Goal: Task Accomplishment & Management: Use online tool/utility

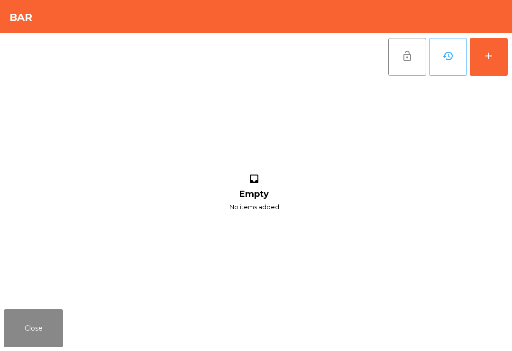
click at [486, 66] on button "add" at bounding box center [488, 57] width 38 height 38
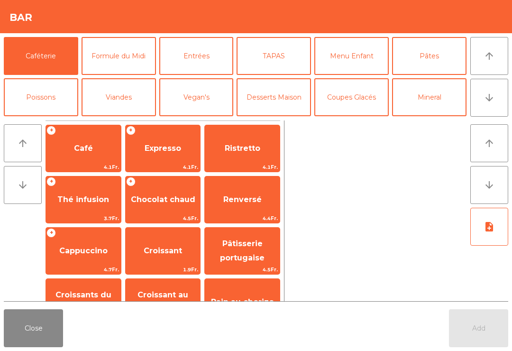
click at [80, 145] on span "Café" at bounding box center [83, 148] width 19 height 9
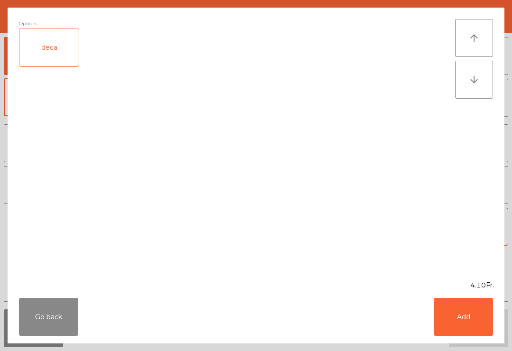
click at [465, 316] on button "Add" at bounding box center [462, 316] width 59 height 38
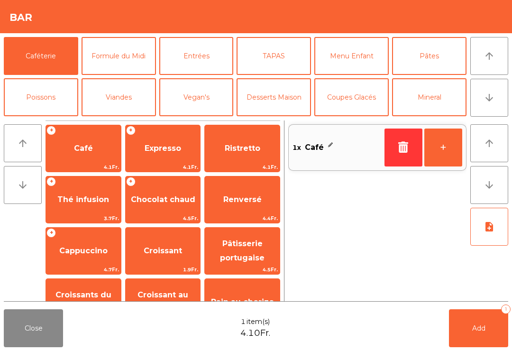
click at [445, 149] on button "+" at bounding box center [443, 147] width 38 height 38
click at [467, 326] on button "Add 2" at bounding box center [478, 328] width 59 height 38
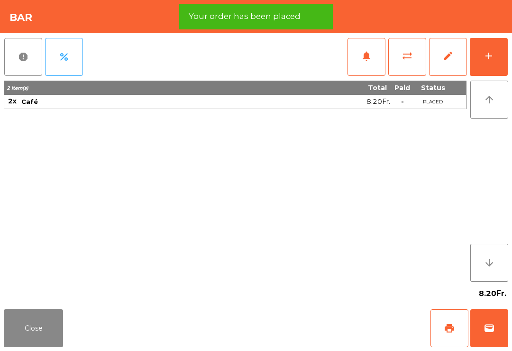
click at [443, 336] on button "print" at bounding box center [449, 328] width 38 height 38
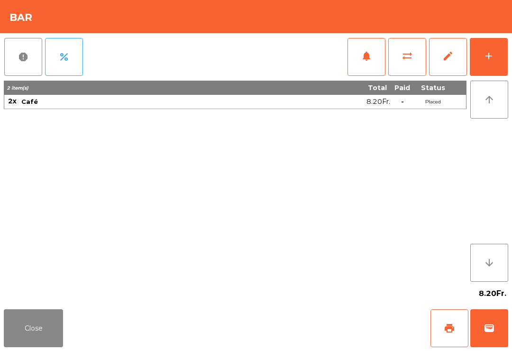
click at [502, 335] on button "wallet" at bounding box center [489, 328] width 38 height 38
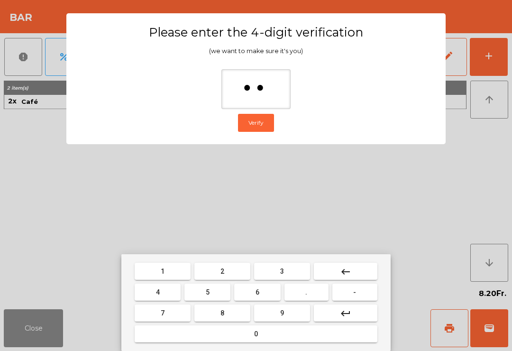
type input "***"
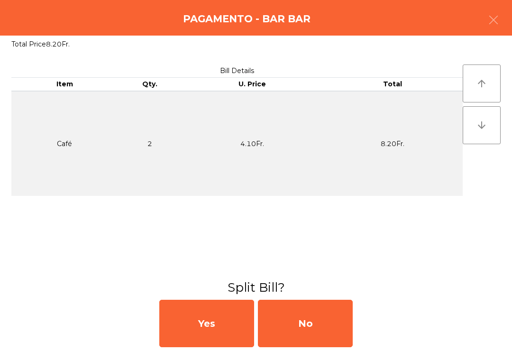
click at [307, 324] on div "No" at bounding box center [305, 322] width 95 height 47
click at [319, 317] on div "MB" at bounding box center [305, 322] width 95 height 47
click at [315, 324] on div "No" at bounding box center [305, 322] width 95 height 47
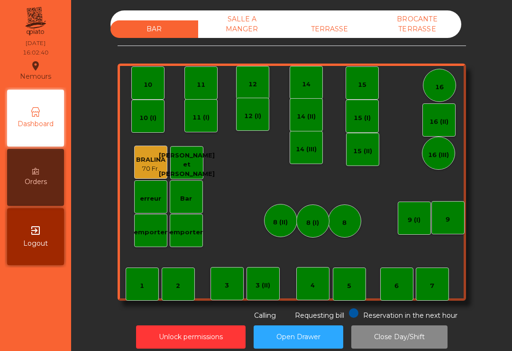
click at [331, 27] on div "TERRASSE" at bounding box center [330, 29] width 88 height 18
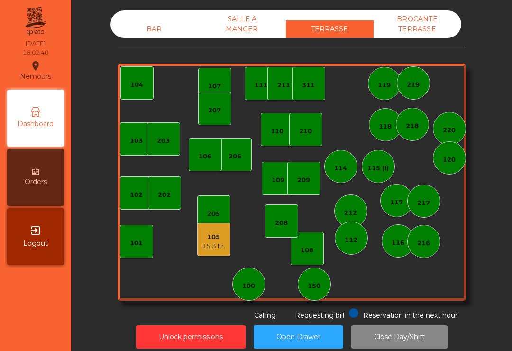
click at [238, 285] on div "100" at bounding box center [248, 283] width 33 height 33
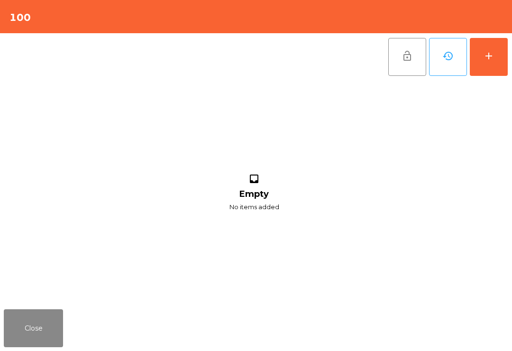
click at [34, 325] on button "Close" at bounding box center [33, 328] width 59 height 38
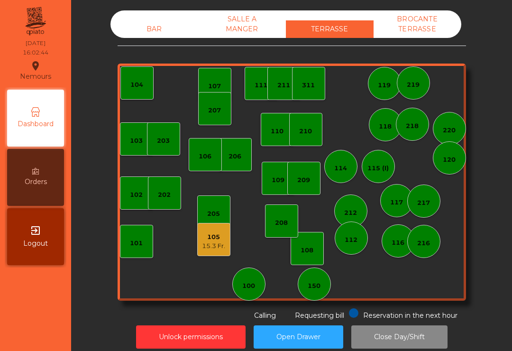
click at [324, 288] on div "150" at bounding box center [313, 283] width 33 height 33
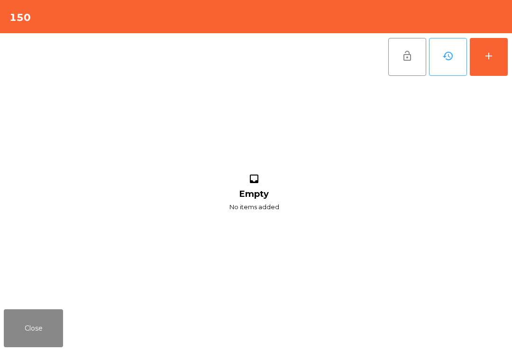
click at [487, 62] on button "add" at bounding box center [488, 57] width 38 height 38
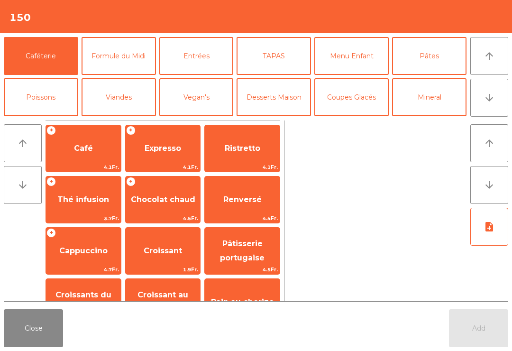
click at [437, 95] on button "Mineral" at bounding box center [429, 97] width 74 height 38
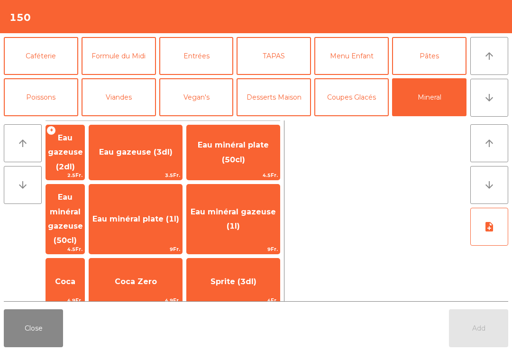
click at [167, 269] on span "Coca Zero" at bounding box center [135, 282] width 93 height 26
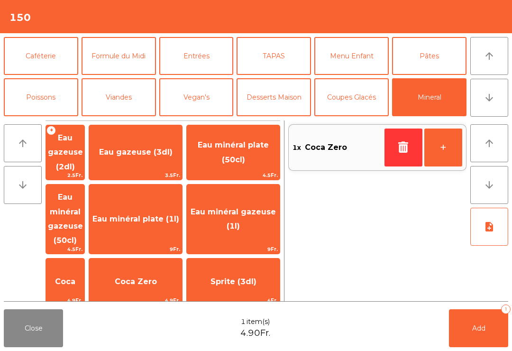
click at [441, 143] on button "+" at bounding box center [443, 147] width 38 height 38
click at [477, 323] on button "Add 2" at bounding box center [478, 328] width 59 height 38
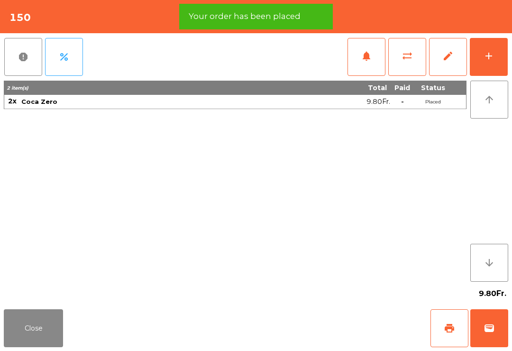
click at [446, 328] on span "print" at bounding box center [448, 327] width 11 height 11
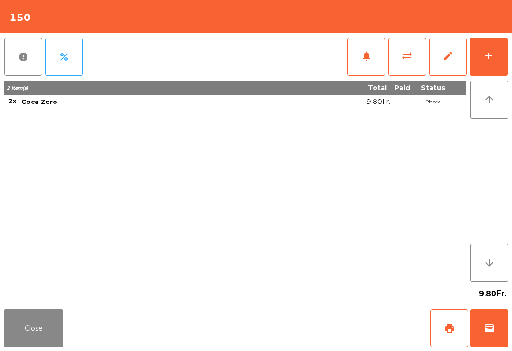
click at [486, 317] on button "wallet" at bounding box center [489, 328] width 38 height 38
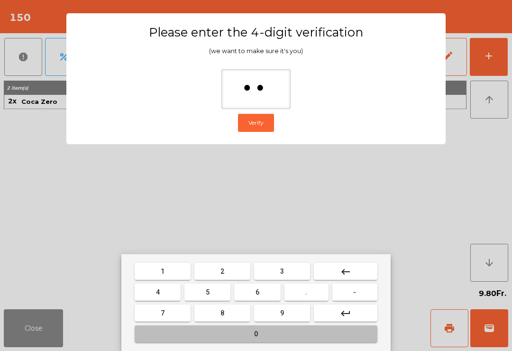
type input "***"
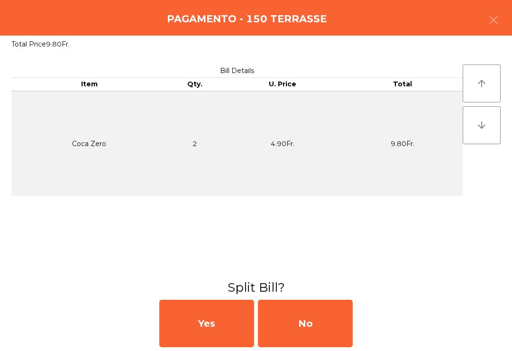
click at [296, 314] on div "No" at bounding box center [305, 322] width 95 height 47
click at [317, 328] on div "MB" at bounding box center [305, 322] width 95 height 47
click at [315, 336] on div "No" at bounding box center [305, 322] width 95 height 47
click at [319, 328] on div "No" at bounding box center [305, 322] width 95 height 47
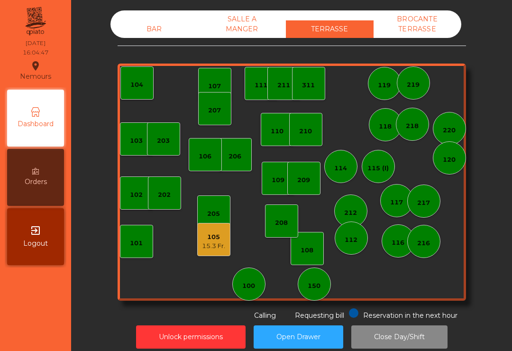
click at [215, 243] on div "15.3 Fr." at bounding box center [213, 245] width 23 height 9
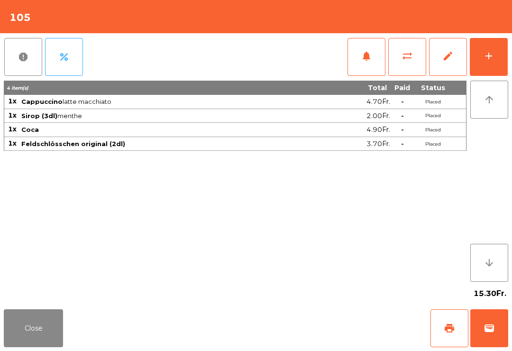
click at [498, 324] on button "wallet" at bounding box center [489, 328] width 38 height 38
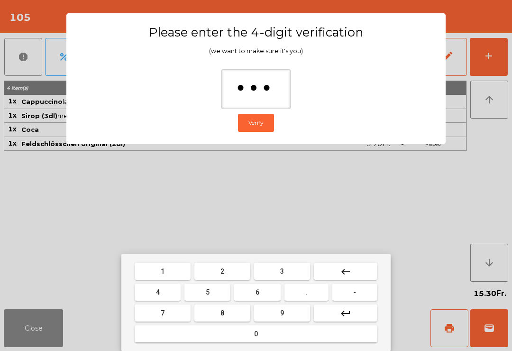
type input "****"
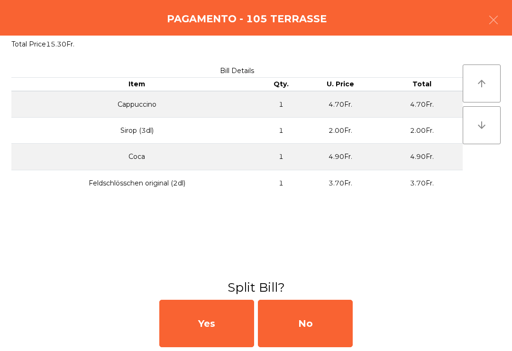
click at [327, 336] on div "No" at bounding box center [305, 322] width 95 height 47
click at [324, 332] on div "MB" at bounding box center [305, 322] width 95 height 47
click at [324, 328] on div "No" at bounding box center [305, 322] width 95 height 47
click at [317, 329] on div "No" at bounding box center [305, 322] width 95 height 47
click at [319, 331] on div "No" at bounding box center [305, 322] width 95 height 47
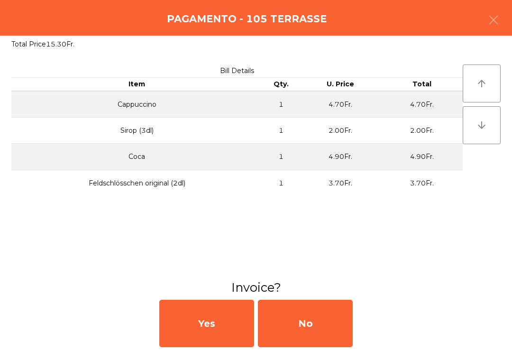
click at [341, 340] on button "Open Drawer" at bounding box center [298, 336] width 90 height 23
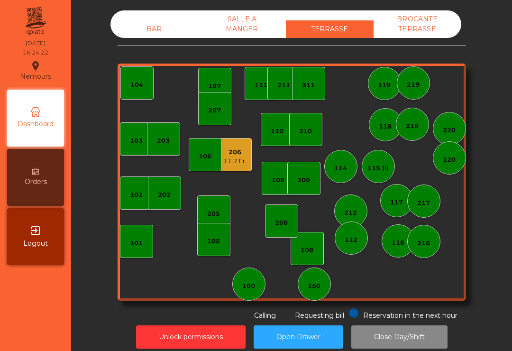
click at [229, 157] on div "11.7 Fr." at bounding box center [234, 160] width 23 height 9
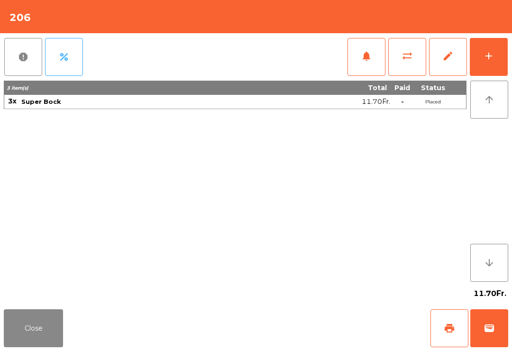
click at [495, 340] on button "wallet" at bounding box center [489, 328] width 38 height 38
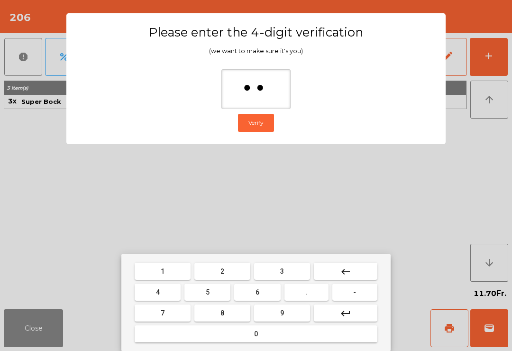
type input "***"
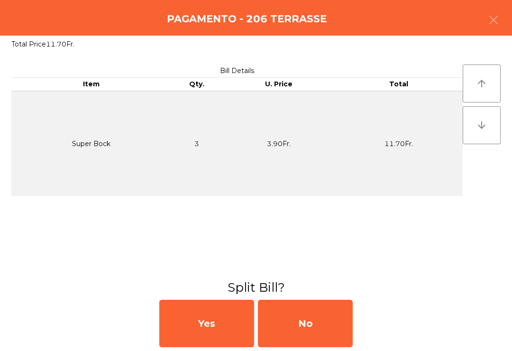
click at [314, 332] on div "No" at bounding box center [305, 322] width 95 height 47
click at [307, 325] on div "MB" at bounding box center [305, 322] width 95 height 47
click at [307, 325] on div "No" at bounding box center [305, 322] width 95 height 47
click at [297, 331] on div "No" at bounding box center [305, 322] width 95 height 47
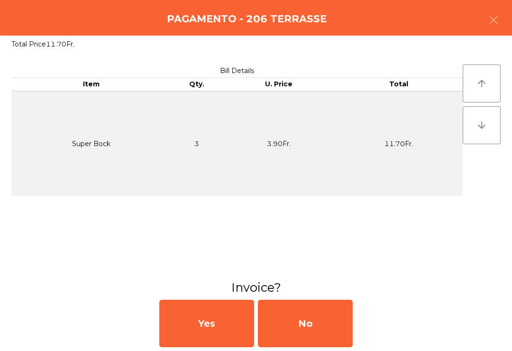
click at [315, 335] on div "No" at bounding box center [305, 322] width 95 height 47
click at [314, 328] on div "No" at bounding box center [305, 322] width 95 height 47
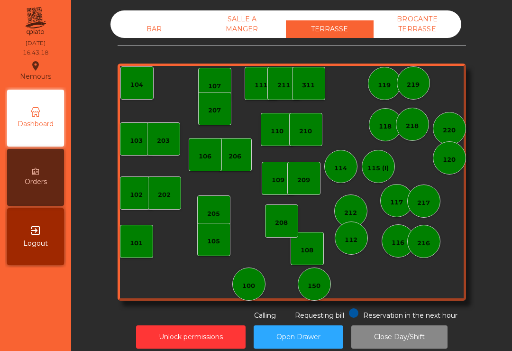
click at [246, 149] on div "206" at bounding box center [234, 154] width 33 height 33
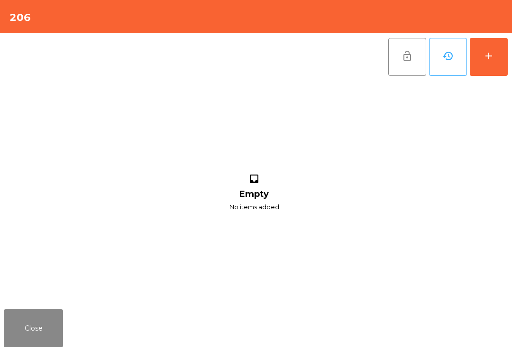
click at [491, 64] on button "add" at bounding box center [488, 57] width 38 height 38
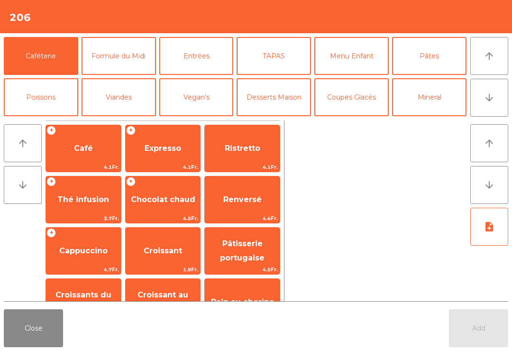
scroll to position [45, 0]
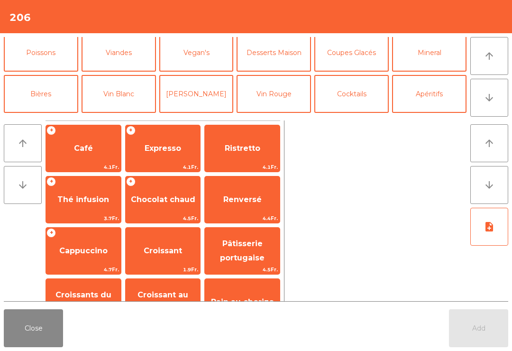
click at [45, 90] on button "Bières" at bounding box center [41, 94] width 74 height 38
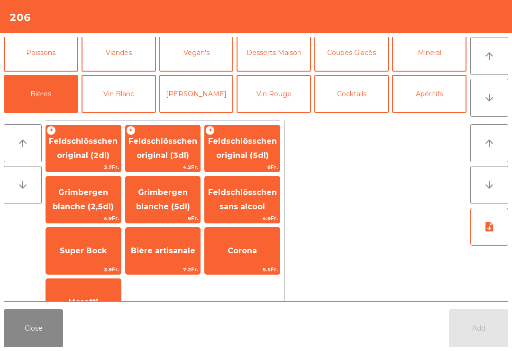
scroll to position [29, 0]
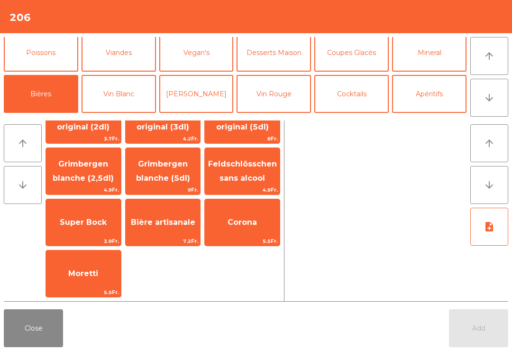
click at [97, 222] on span "Super Bock" at bounding box center [83, 221] width 47 height 9
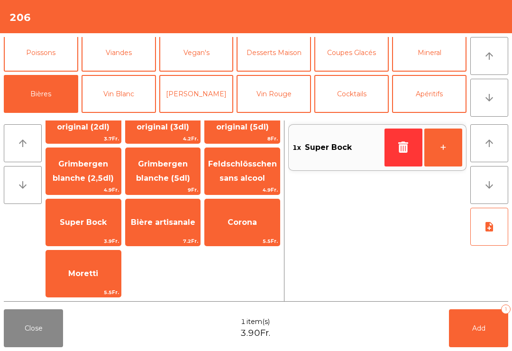
click at [450, 144] on button "+" at bounding box center [443, 147] width 38 height 38
click at [483, 327] on span "Add" at bounding box center [478, 328] width 13 height 9
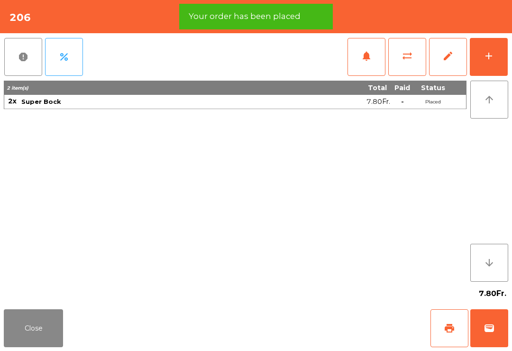
click at [454, 333] on span "print" at bounding box center [448, 327] width 11 height 11
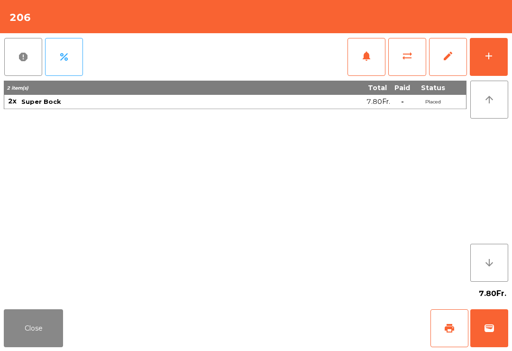
click at [492, 329] on span "wallet" at bounding box center [488, 327] width 11 height 11
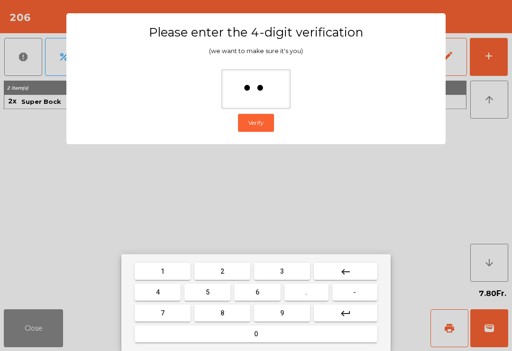
type input "***"
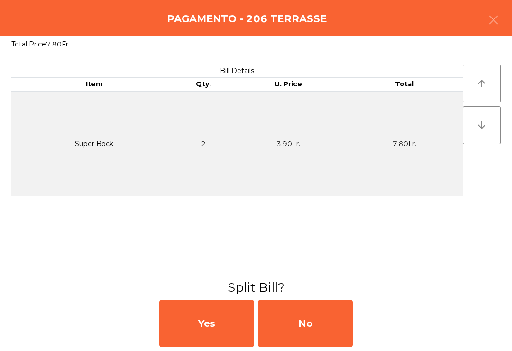
click at [303, 321] on div "No" at bounding box center [305, 322] width 95 height 47
click at [297, 321] on div "No" at bounding box center [305, 322] width 95 height 47
click at [301, 325] on div "No" at bounding box center [305, 322] width 95 height 47
click at [301, 324] on div "No" at bounding box center [305, 322] width 95 height 47
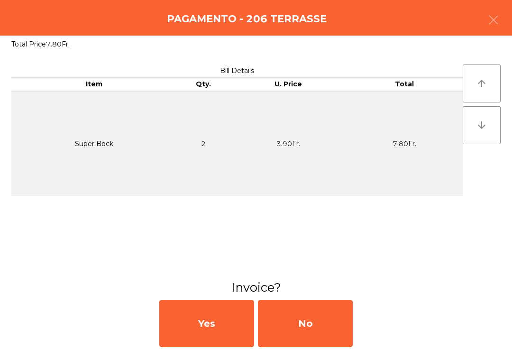
click at [303, 326] on div "No" at bounding box center [305, 322] width 95 height 47
click at [312, 324] on div "No" at bounding box center [305, 322] width 95 height 47
click at [324, 318] on div "No" at bounding box center [305, 322] width 95 height 47
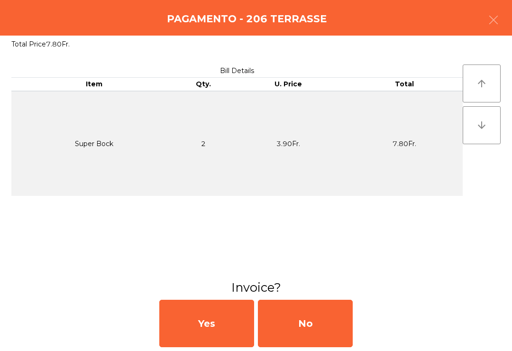
click at [333, 314] on span "Requesting bill" at bounding box center [319, 315] width 49 height 9
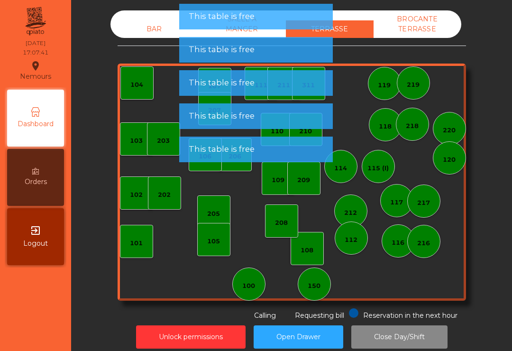
click at [331, 326] on button "Open Drawer" at bounding box center [298, 336] width 90 height 23
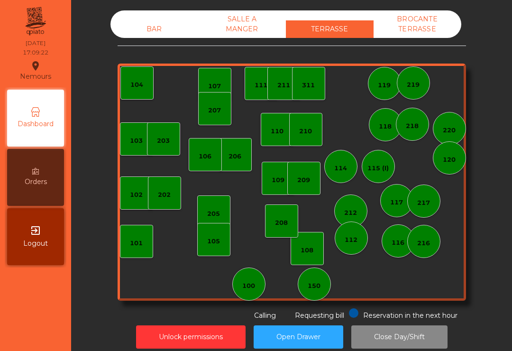
click at [155, 23] on div "BAR" at bounding box center [154, 29] width 88 height 18
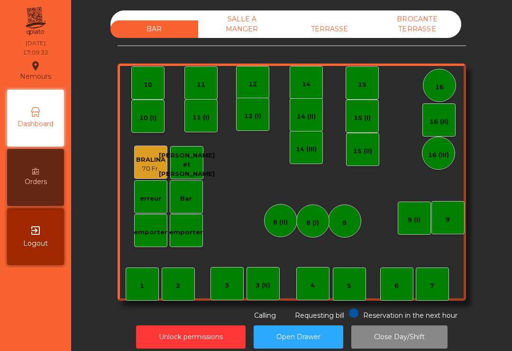
click at [350, 291] on div "5" at bounding box center [349, 283] width 33 height 33
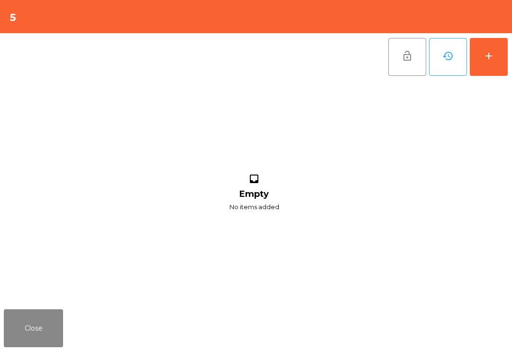
click at [489, 60] on div "add" at bounding box center [488, 55] width 11 height 11
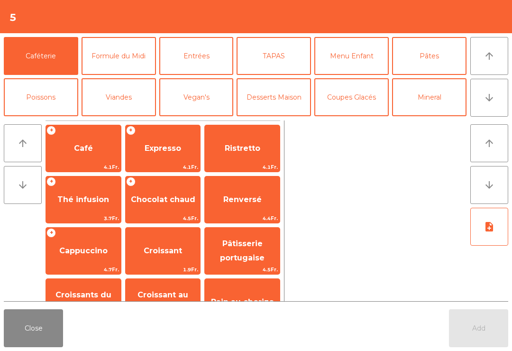
click at [444, 98] on button "Mineral" at bounding box center [429, 97] width 74 height 38
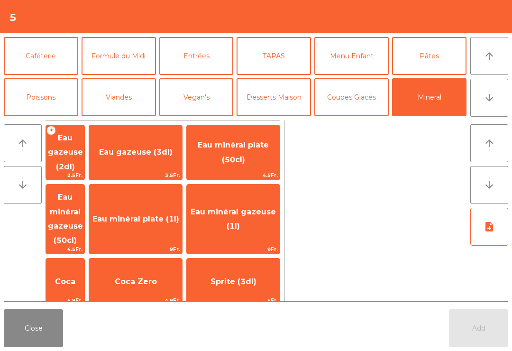
click at [75, 144] on span "Eau gazeuse (2dl)" at bounding box center [65, 152] width 35 height 38
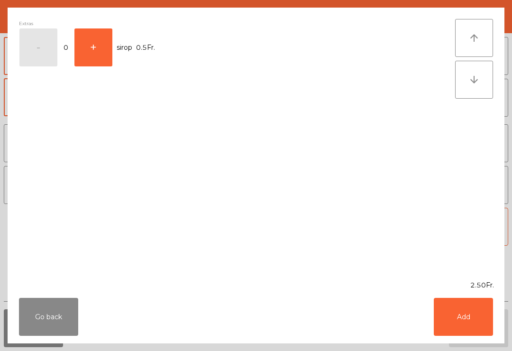
click at [90, 38] on button "+" at bounding box center [93, 47] width 38 height 38
click at [51, 314] on button "Go back" at bounding box center [48, 316] width 59 height 38
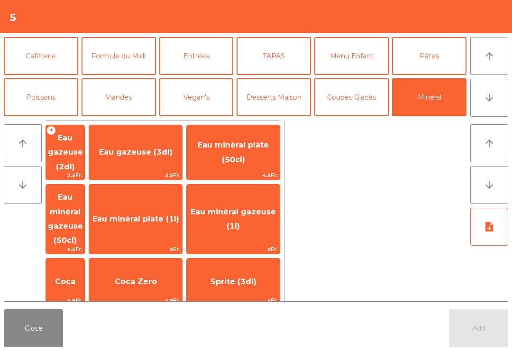
scroll to position [122, 0]
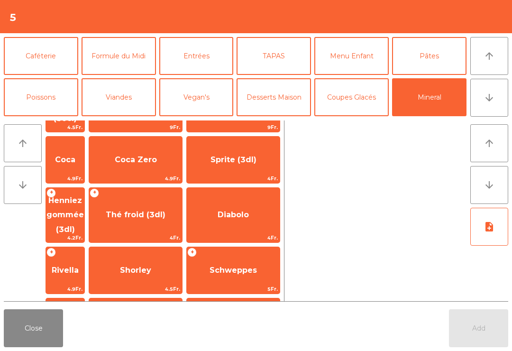
click at [83, 196] on span "Henniez gommée (3dl)" at bounding box center [64, 215] width 37 height 38
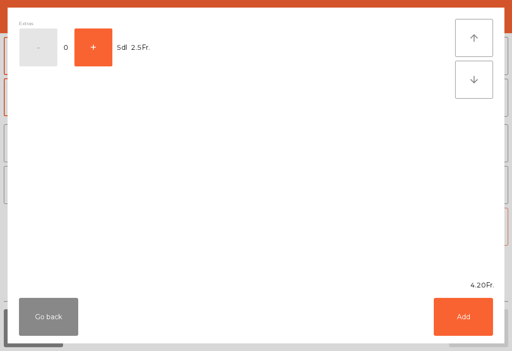
click at [44, 305] on button "Go back" at bounding box center [48, 316] width 59 height 38
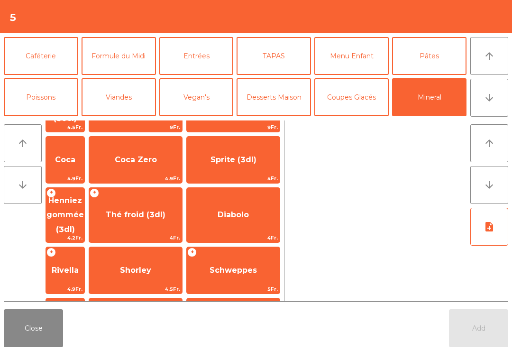
click at [83, 49] on span "Eau gazeuse (2dl)" at bounding box center [65, 30] width 35 height 38
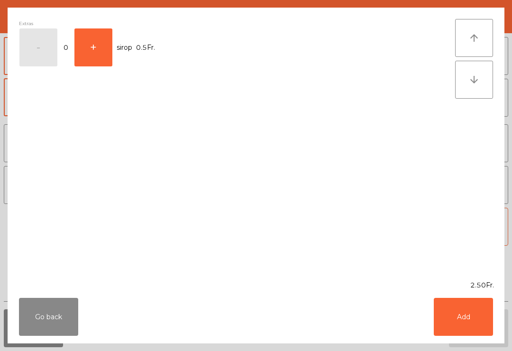
scroll to position [0, 0]
click at [94, 41] on button "+" at bounding box center [93, 47] width 38 height 38
click at [466, 317] on button "Add" at bounding box center [462, 316] width 59 height 38
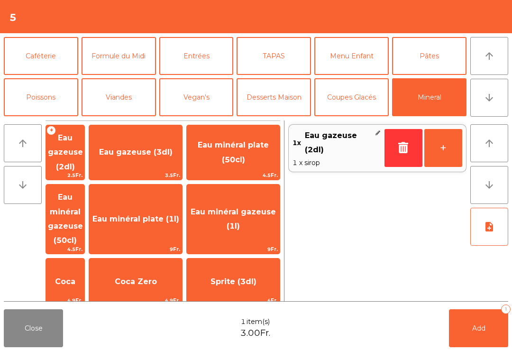
click at [445, 155] on button "+" at bounding box center [443, 148] width 38 height 38
click at [483, 332] on span "Add" at bounding box center [478, 328] width 13 height 9
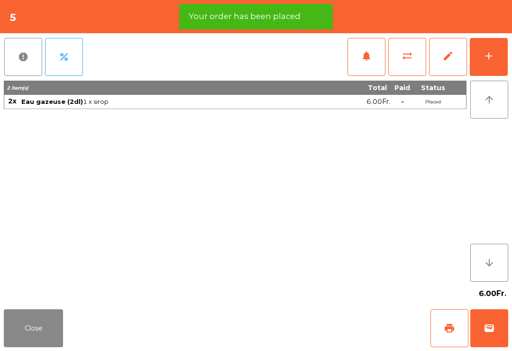
click at [440, 331] on button "print" at bounding box center [449, 328] width 38 height 38
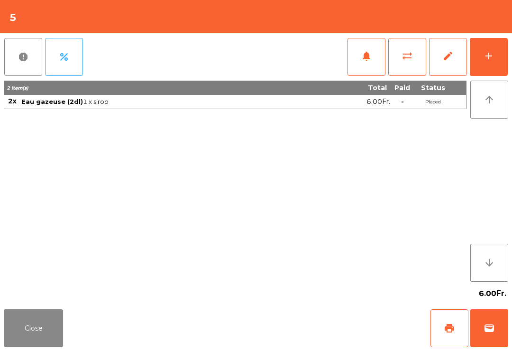
click at [491, 334] on button "wallet" at bounding box center [489, 328] width 38 height 38
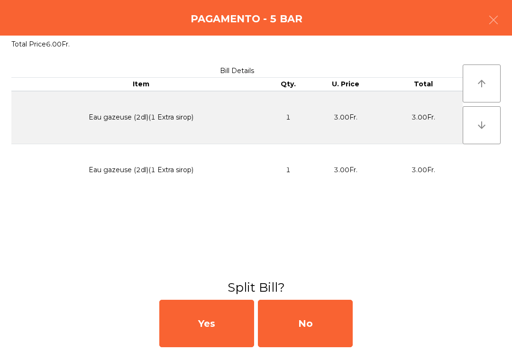
click at [303, 316] on div "No" at bounding box center [305, 322] width 95 height 47
click at [296, 322] on div "MB" at bounding box center [305, 322] width 95 height 47
click at [302, 323] on div "No" at bounding box center [305, 322] width 95 height 47
click at [306, 318] on div "No" at bounding box center [305, 322] width 95 height 47
click at [313, 317] on div "No" at bounding box center [305, 322] width 95 height 47
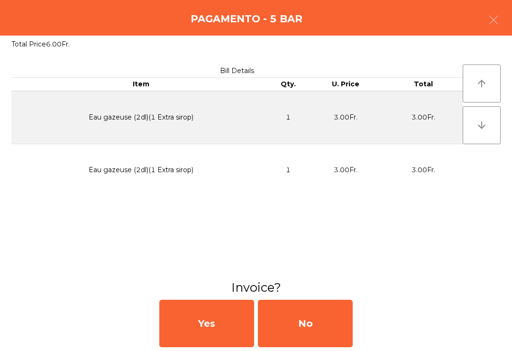
click at [312, 317] on div "No" at bounding box center [305, 322] width 95 height 47
click at [312, 314] on div "No" at bounding box center [305, 322] width 95 height 47
click at [302, 304] on div "No" at bounding box center [305, 322] width 95 height 47
click at [285, 322] on div "No" at bounding box center [305, 322] width 95 height 47
click at [302, 320] on div "Unlock permissions Open Drawer Close Day/Shift" at bounding box center [291, 336] width 415 height 33
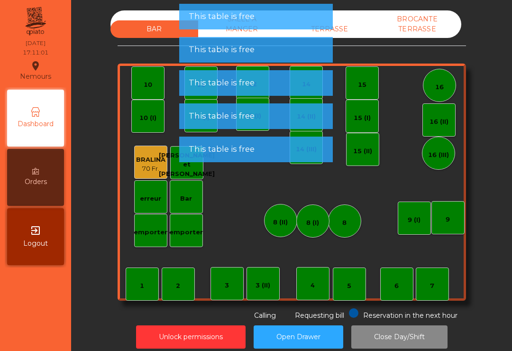
click at [311, 326] on button "Open Drawer" at bounding box center [298, 336] width 90 height 23
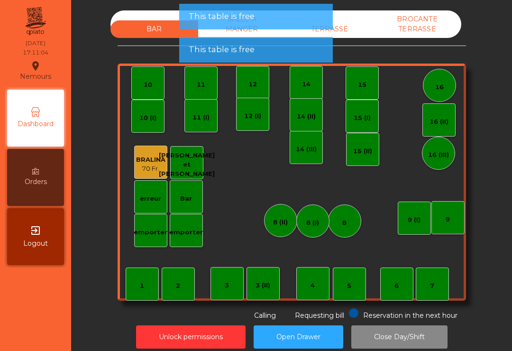
click at [182, 195] on div "Bar" at bounding box center [186, 198] width 12 height 9
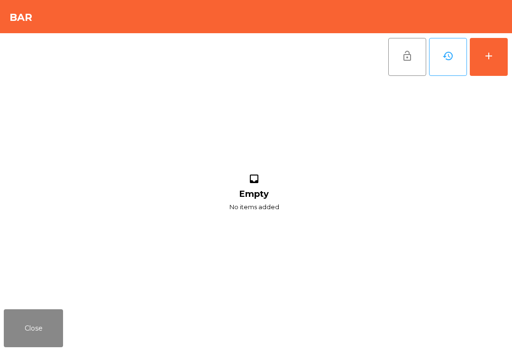
click at [487, 64] on button "add" at bounding box center [488, 57] width 38 height 38
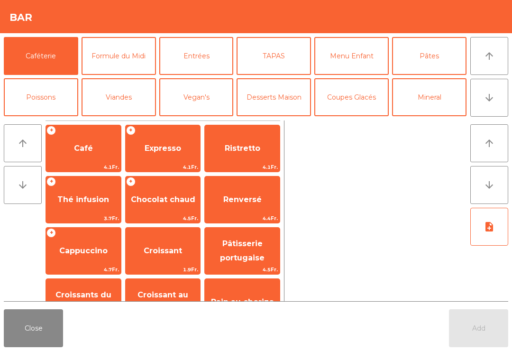
scroll to position [5, 0]
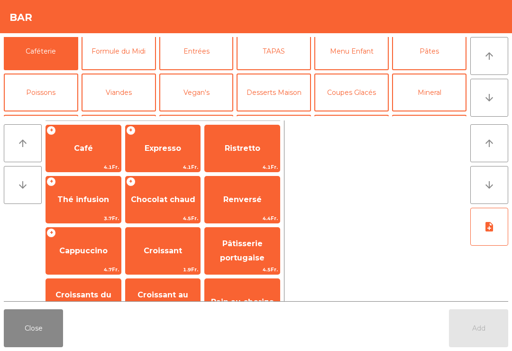
click at [38, 115] on button "Bières" at bounding box center [41, 134] width 74 height 38
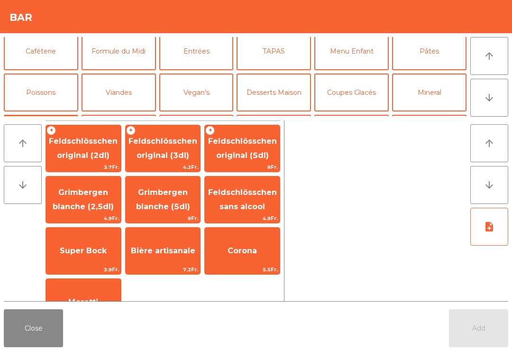
scroll to position [63, 0]
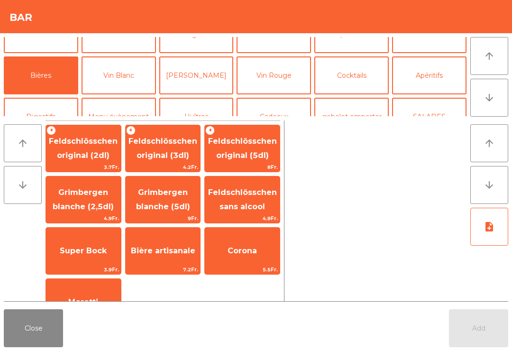
click at [102, 251] on span "Super Bock" at bounding box center [83, 250] width 47 height 9
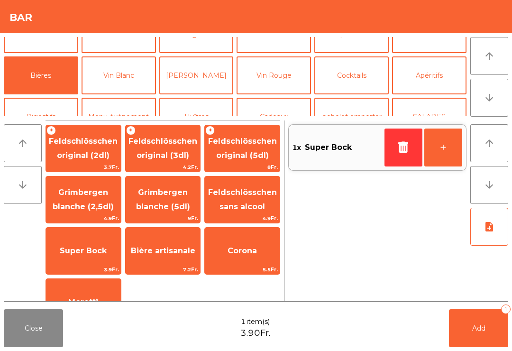
click at [497, 331] on button "Add 1" at bounding box center [478, 328] width 59 height 38
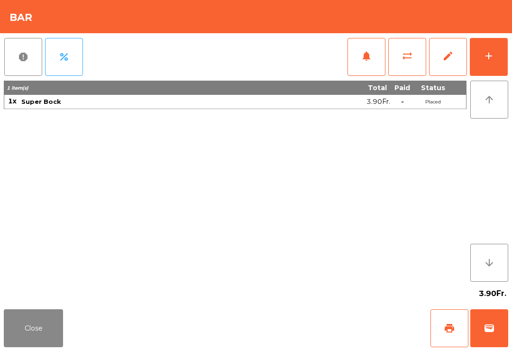
click at [450, 329] on span "print" at bounding box center [448, 327] width 11 height 11
click at [505, 327] on button "wallet" at bounding box center [489, 328] width 38 height 38
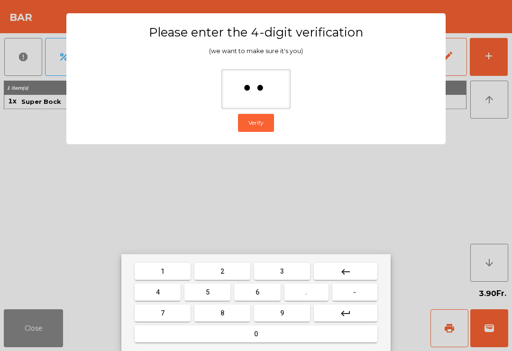
type input "***"
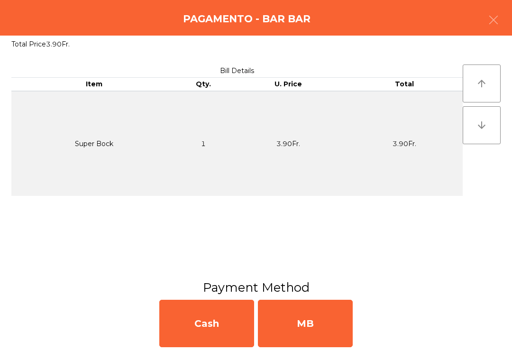
click at [296, 329] on div "MB" at bounding box center [305, 322] width 95 height 47
click at [324, 319] on div "No" at bounding box center [305, 322] width 95 height 47
click at [309, 320] on div "No" at bounding box center [305, 322] width 95 height 47
click at [310, 324] on div "No" at bounding box center [305, 322] width 95 height 47
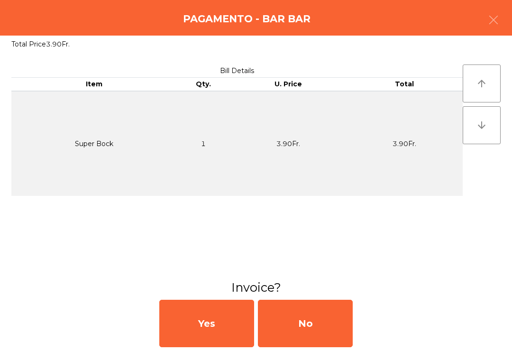
click at [330, 321] on div "No" at bounding box center [305, 322] width 95 height 47
click at [331, 322] on div "No" at bounding box center [305, 322] width 95 height 47
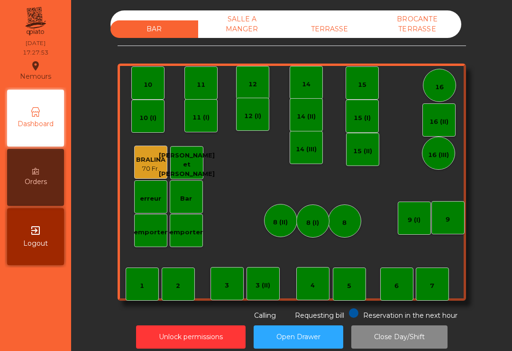
click at [338, 34] on div "TERRASSE" at bounding box center [330, 29] width 88 height 18
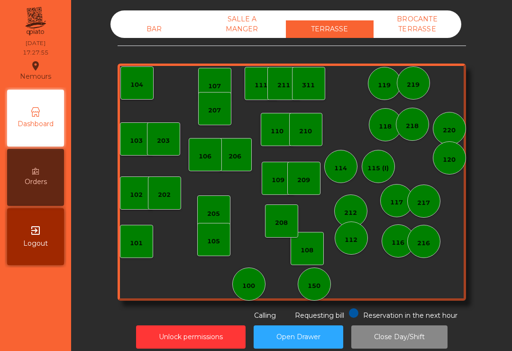
click at [288, 219] on div "208" at bounding box center [281, 222] width 13 height 9
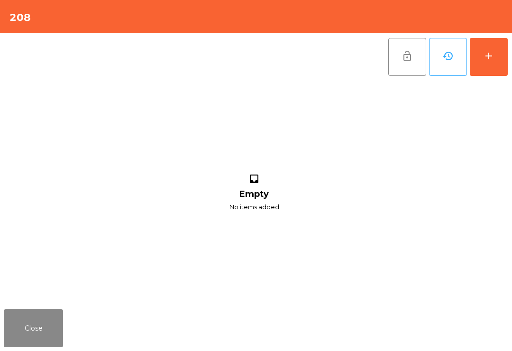
click at [489, 43] on button "add" at bounding box center [488, 57] width 38 height 38
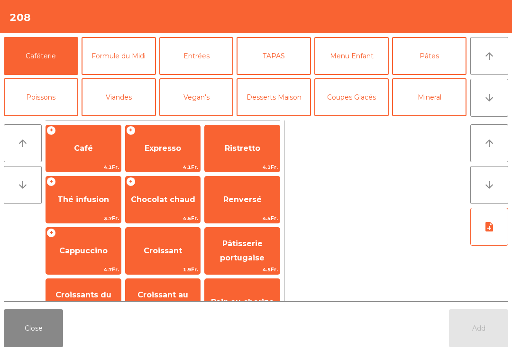
click at [45, 119] on button "Bières" at bounding box center [41, 138] width 74 height 38
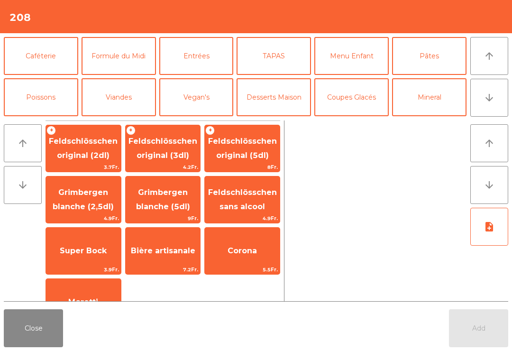
click at [433, 78] on button "Mineral" at bounding box center [429, 97] width 74 height 38
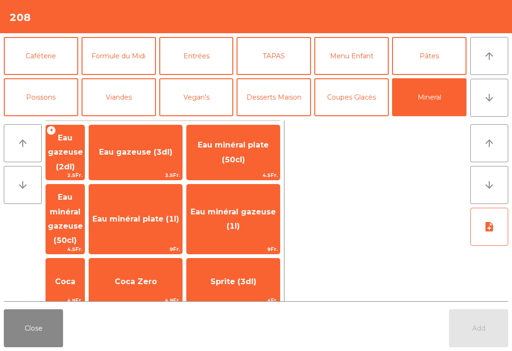
scroll to position [52, 0]
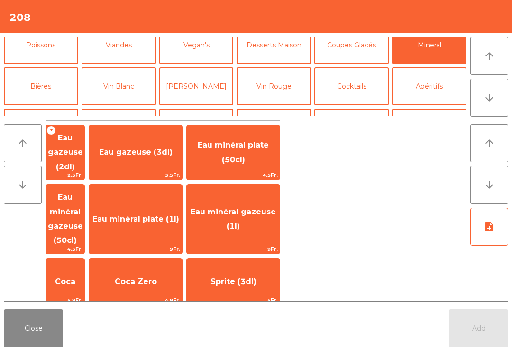
click at [75, 277] on span "Coca" at bounding box center [65, 281] width 20 height 9
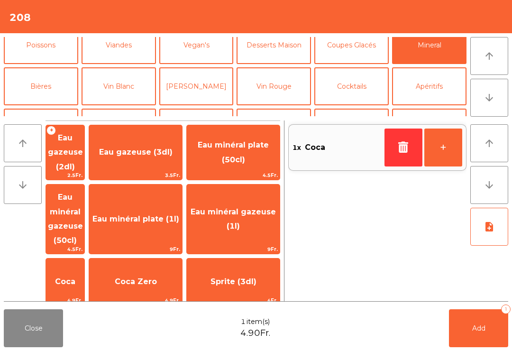
click at [483, 341] on button "Add 1" at bounding box center [478, 328] width 59 height 38
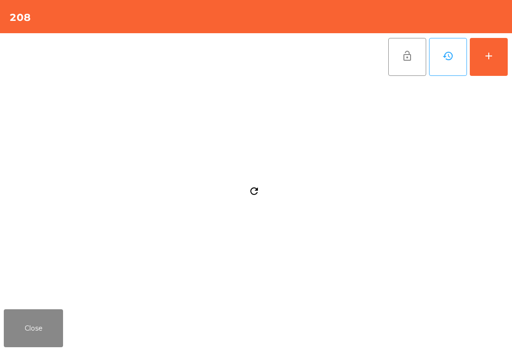
click at [488, 57] on div "add" at bounding box center [488, 55] width 11 height 11
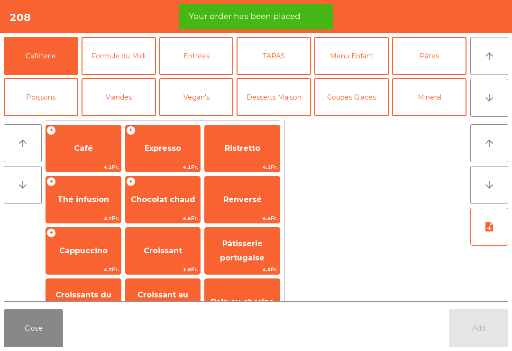
click at [440, 78] on button "Mineral" at bounding box center [429, 97] width 74 height 38
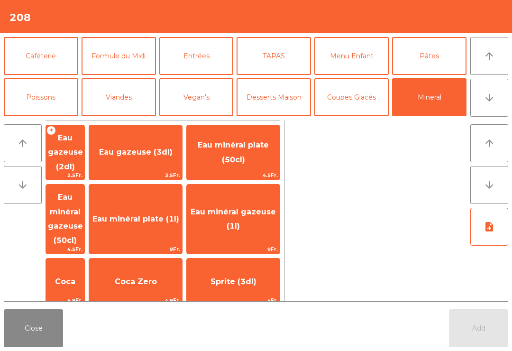
scroll to position [71, 0]
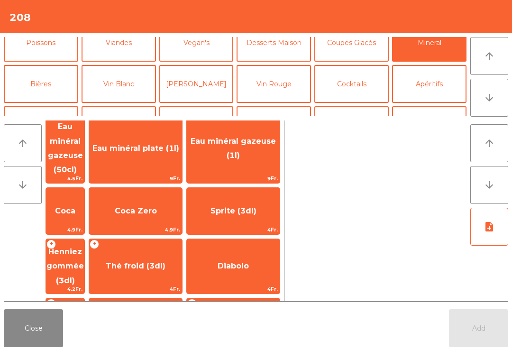
click at [84, 247] on span "Henniez gommée (3dl)" at bounding box center [64, 266] width 37 height 38
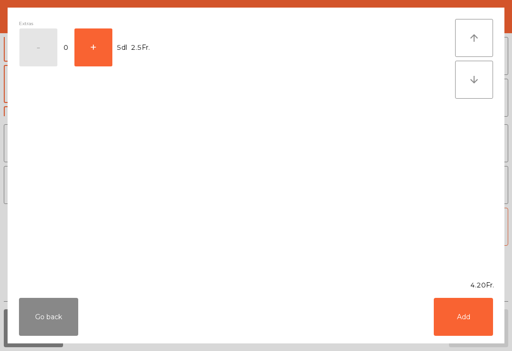
click at [92, 44] on button "+" at bounding box center [93, 47] width 38 height 38
click at [476, 308] on button "Add" at bounding box center [462, 316] width 59 height 38
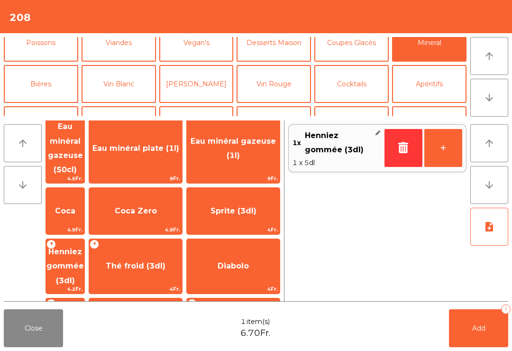
click at [449, 151] on button "+" at bounding box center [443, 148] width 38 height 38
click at [443, 150] on button "+" at bounding box center [443, 148] width 38 height 38
click at [124, 80] on button "Vin Blanc" at bounding box center [118, 84] width 74 height 38
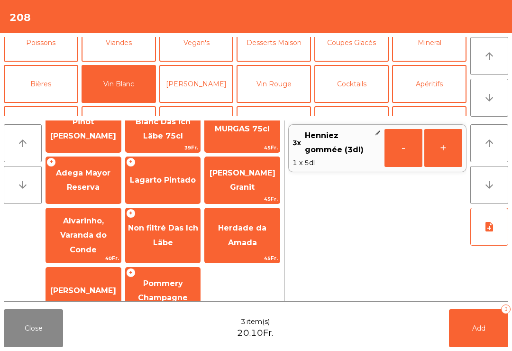
click at [89, 140] on span "Pinot [PERSON_NAME]" at bounding box center [83, 128] width 66 height 23
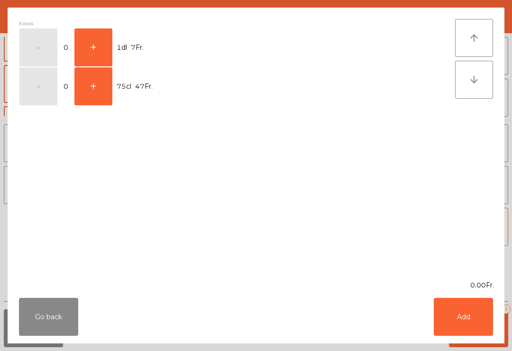
click at [99, 103] on button "+" at bounding box center [93, 86] width 38 height 38
click at [461, 317] on button "Add" at bounding box center [462, 316] width 59 height 38
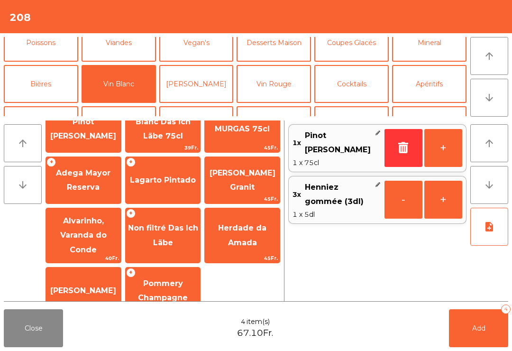
scroll to position [24, 0]
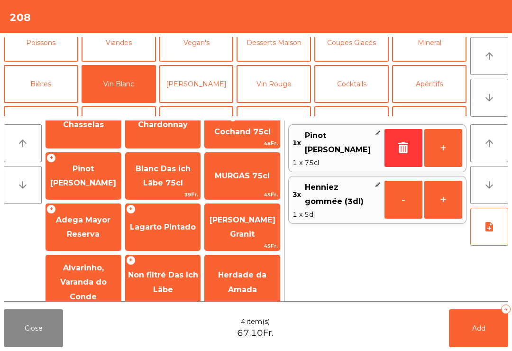
click at [477, 329] on span "Add" at bounding box center [478, 328] width 13 height 9
